Goal: Task Accomplishment & Management: Use online tool/utility

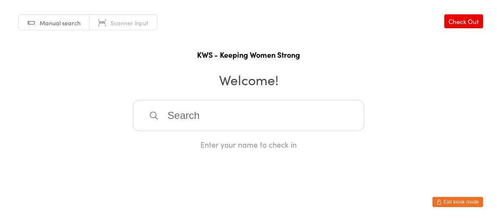
drag, startPoint x: 0, startPoint y: 0, endPoint x: 227, endPoint y: 127, distance: 259.9
click at [233, 127] on input "search" at bounding box center [248, 115] width 231 height 31
type input "Nia"
click at [203, 138] on div "[PERSON_NAME]" at bounding box center [249, 142] width 216 height 11
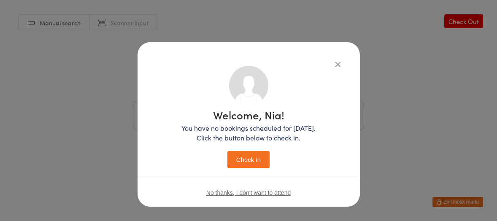
click at [230, 162] on button "Check in" at bounding box center [248, 159] width 42 height 17
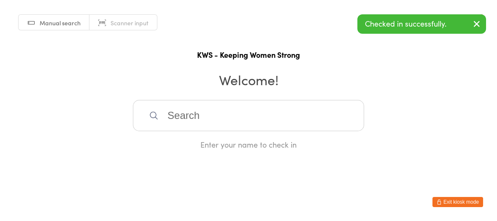
click at [220, 123] on input "search" at bounding box center [248, 115] width 231 height 31
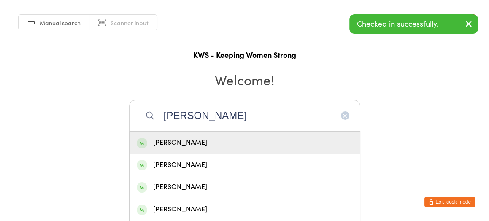
type input "[PERSON_NAME]"
click at [197, 138] on div "[PERSON_NAME]" at bounding box center [245, 142] width 216 height 11
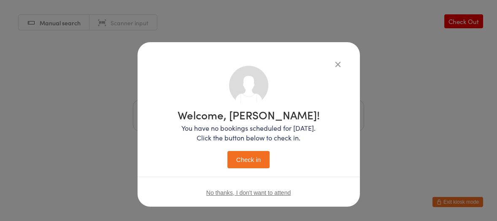
click at [235, 169] on div "Welcome, [PERSON_NAME]! You have no bookings scheduled for [DATE]. Click the bu…" at bounding box center [248, 137] width 189 height 143
click at [237, 162] on button "Check in" at bounding box center [248, 159] width 42 height 17
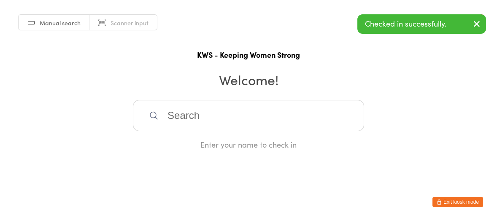
click at [232, 124] on input "search" at bounding box center [248, 115] width 231 height 31
type input "Rakhe"
click at [211, 141] on div "[PERSON_NAME]" at bounding box center [249, 142] width 216 height 11
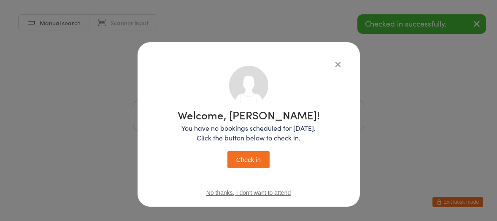
click at [227, 160] on button "Check in" at bounding box center [248, 159] width 42 height 17
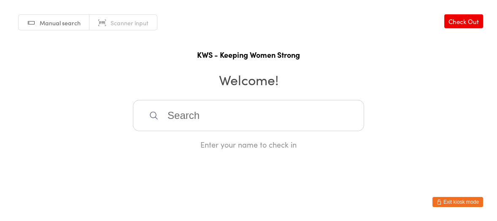
click at [170, 113] on input "search" at bounding box center [248, 115] width 231 height 31
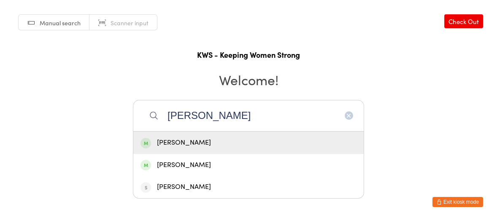
type input "[PERSON_NAME]"
click at [190, 137] on div "[PERSON_NAME]" at bounding box center [249, 142] width 216 height 11
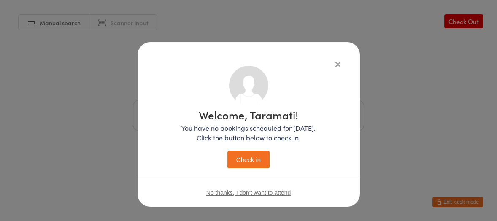
click at [233, 162] on button "Check in" at bounding box center [248, 159] width 42 height 17
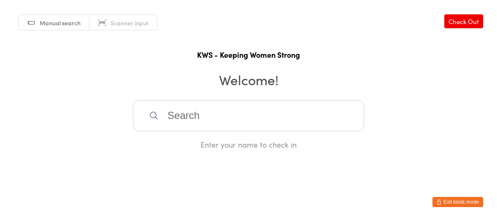
click at [177, 114] on input "search" at bounding box center [248, 115] width 231 height 31
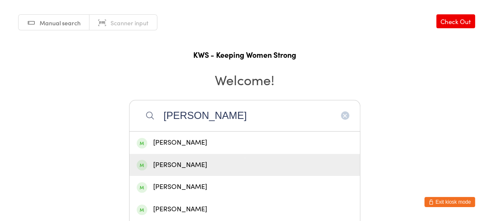
type input "[PERSON_NAME]"
click at [185, 163] on div "[PERSON_NAME]" at bounding box center [245, 165] width 216 height 11
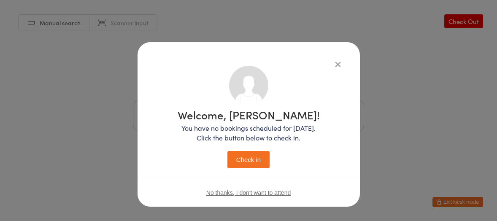
click at [230, 162] on button "Check in" at bounding box center [248, 159] width 42 height 17
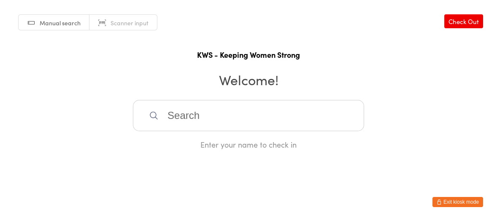
click at [181, 117] on input "search" at bounding box center [248, 115] width 231 height 31
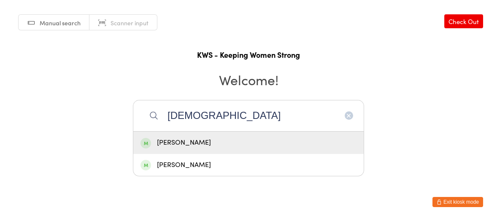
type input "[DEMOGRAPHIC_DATA]"
click at [185, 139] on div "[PERSON_NAME]" at bounding box center [249, 142] width 216 height 11
click at [185, 139] on div "Enter your name to check in" at bounding box center [248, 144] width 231 height 11
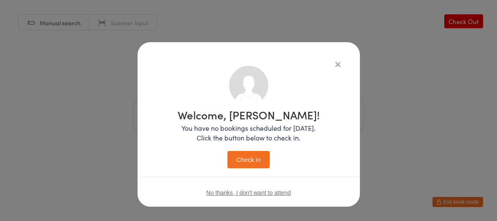
click at [238, 160] on button "Check in" at bounding box center [248, 159] width 42 height 17
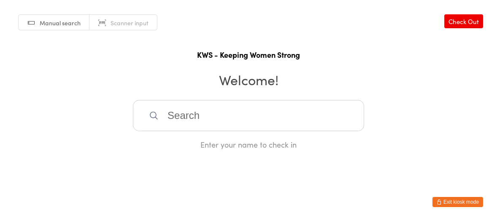
click at [169, 121] on input "search" at bounding box center [248, 115] width 231 height 31
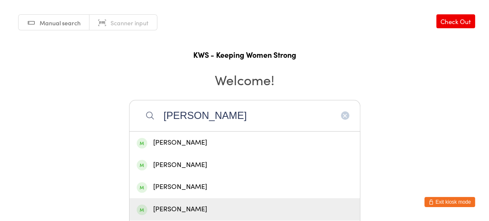
type input "[PERSON_NAME]"
click at [186, 210] on div "[PERSON_NAME]" at bounding box center [245, 209] width 216 height 11
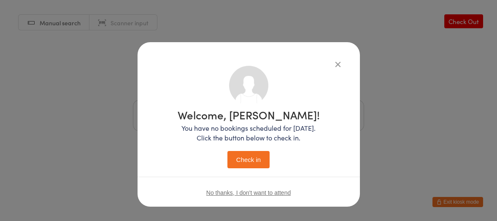
click at [247, 160] on button "Check in" at bounding box center [248, 159] width 42 height 17
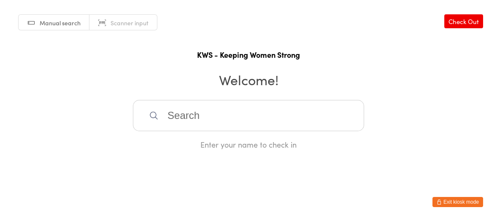
click at [237, 159] on html "You have now entered Kiosk Mode. Members will be able to check themselves in us…" at bounding box center [248, 110] width 497 height 221
click at [166, 112] on input "search" at bounding box center [248, 115] width 231 height 31
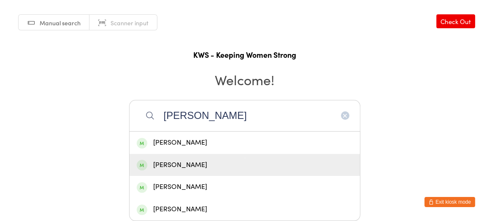
type input "[PERSON_NAME]"
click at [187, 165] on div "[PERSON_NAME]" at bounding box center [245, 165] width 216 height 11
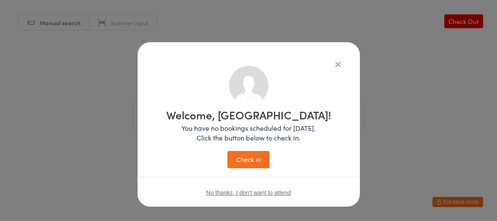
click at [242, 159] on button "Check in" at bounding box center [248, 159] width 42 height 17
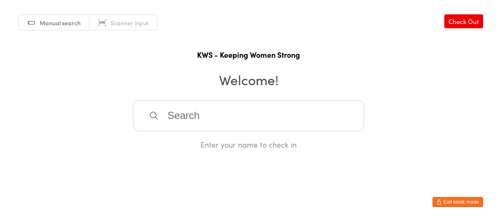
click at [186, 120] on input "search" at bounding box center [248, 115] width 231 height 31
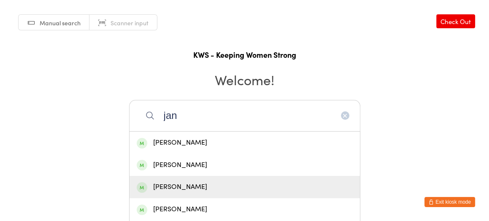
type input "jan"
click at [166, 181] on div "[PERSON_NAME]" at bounding box center [245, 187] width 230 height 22
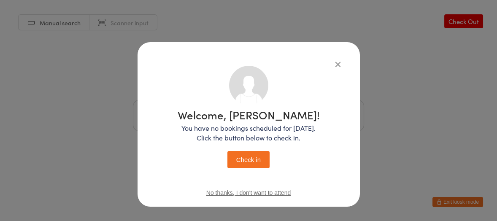
click at [237, 152] on button "Check in" at bounding box center [248, 159] width 42 height 17
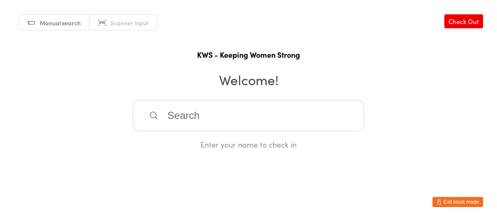
click at [224, 145] on div "Enter your name to check in" at bounding box center [248, 144] width 231 height 11
click at [191, 127] on input "search" at bounding box center [248, 115] width 231 height 31
type input "nir"
click at [199, 139] on div "[PERSON_NAME]" at bounding box center [249, 142] width 216 height 11
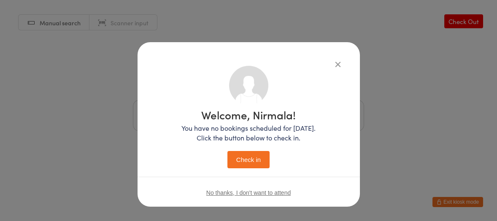
click at [261, 157] on button "Check in" at bounding box center [248, 159] width 42 height 17
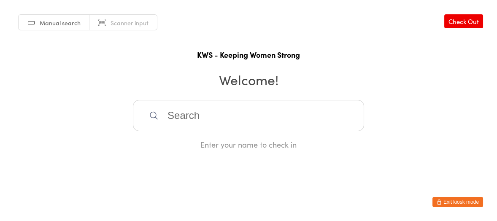
click at [256, 122] on input "search" at bounding box center [248, 115] width 231 height 31
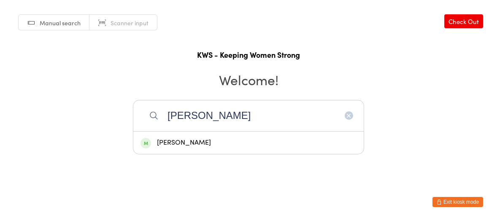
type input "[PERSON_NAME]"
click at [254, 135] on div "[PERSON_NAME]" at bounding box center [248, 143] width 230 height 22
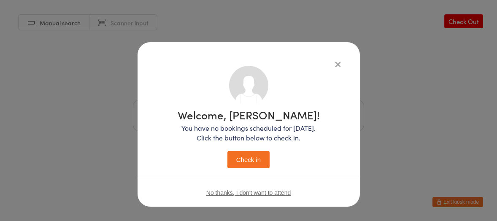
click at [257, 159] on button "Check in" at bounding box center [248, 159] width 42 height 17
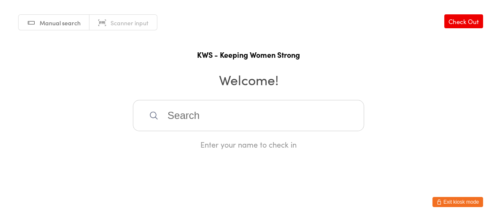
click at [172, 106] on input "search" at bounding box center [248, 115] width 231 height 31
type input "ebt"
click at [169, 139] on div "[PERSON_NAME] Alkarbi" at bounding box center [249, 142] width 216 height 11
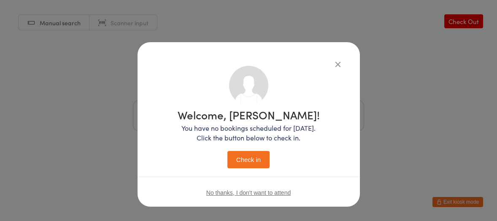
click at [231, 160] on button "Check in" at bounding box center [248, 159] width 42 height 17
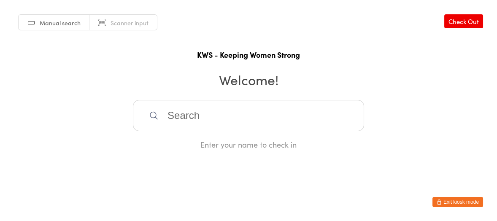
click at [183, 115] on input "search" at bounding box center [248, 115] width 231 height 31
type input "poo"
click at [164, 142] on div "[PERSON_NAME]" at bounding box center [249, 142] width 216 height 11
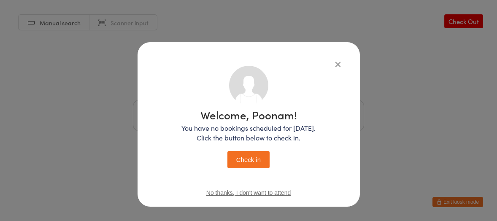
click at [238, 158] on button "Check in" at bounding box center [248, 159] width 42 height 17
